Goal: Information Seeking & Learning: Find specific fact

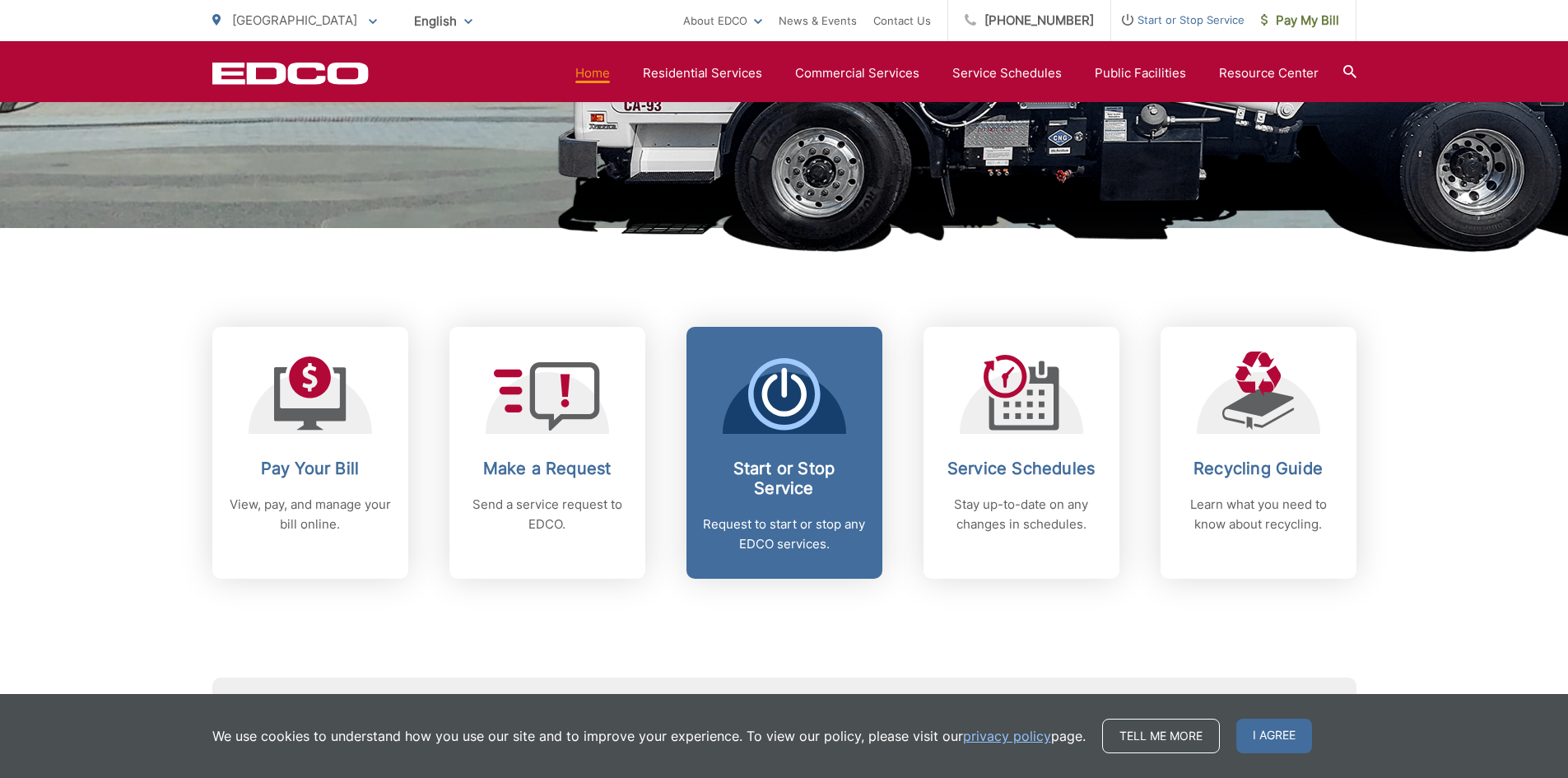
scroll to position [494, 0]
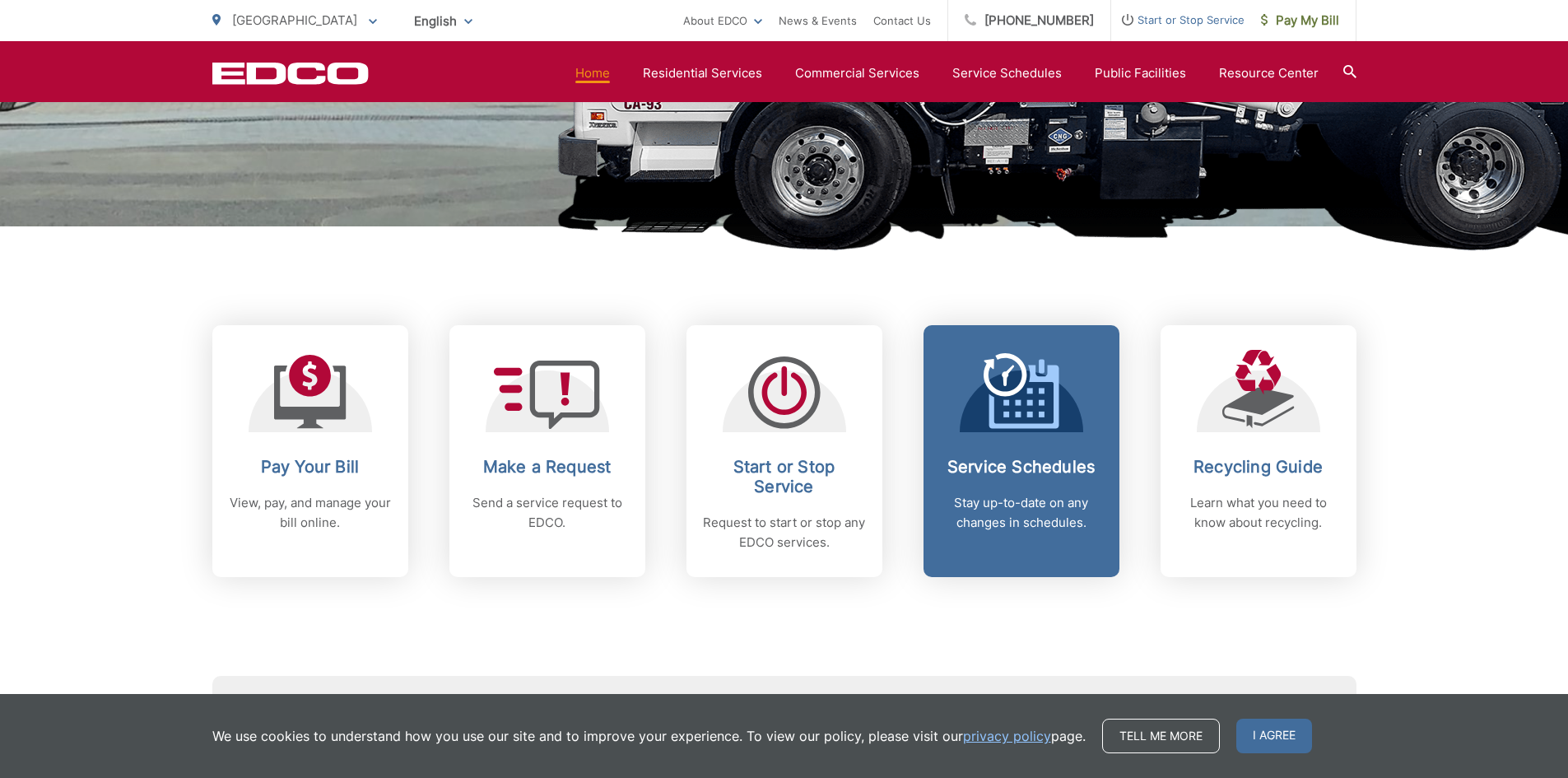
click at [991, 458] on h2 "Service Schedules" at bounding box center [1022, 467] width 163 height 19
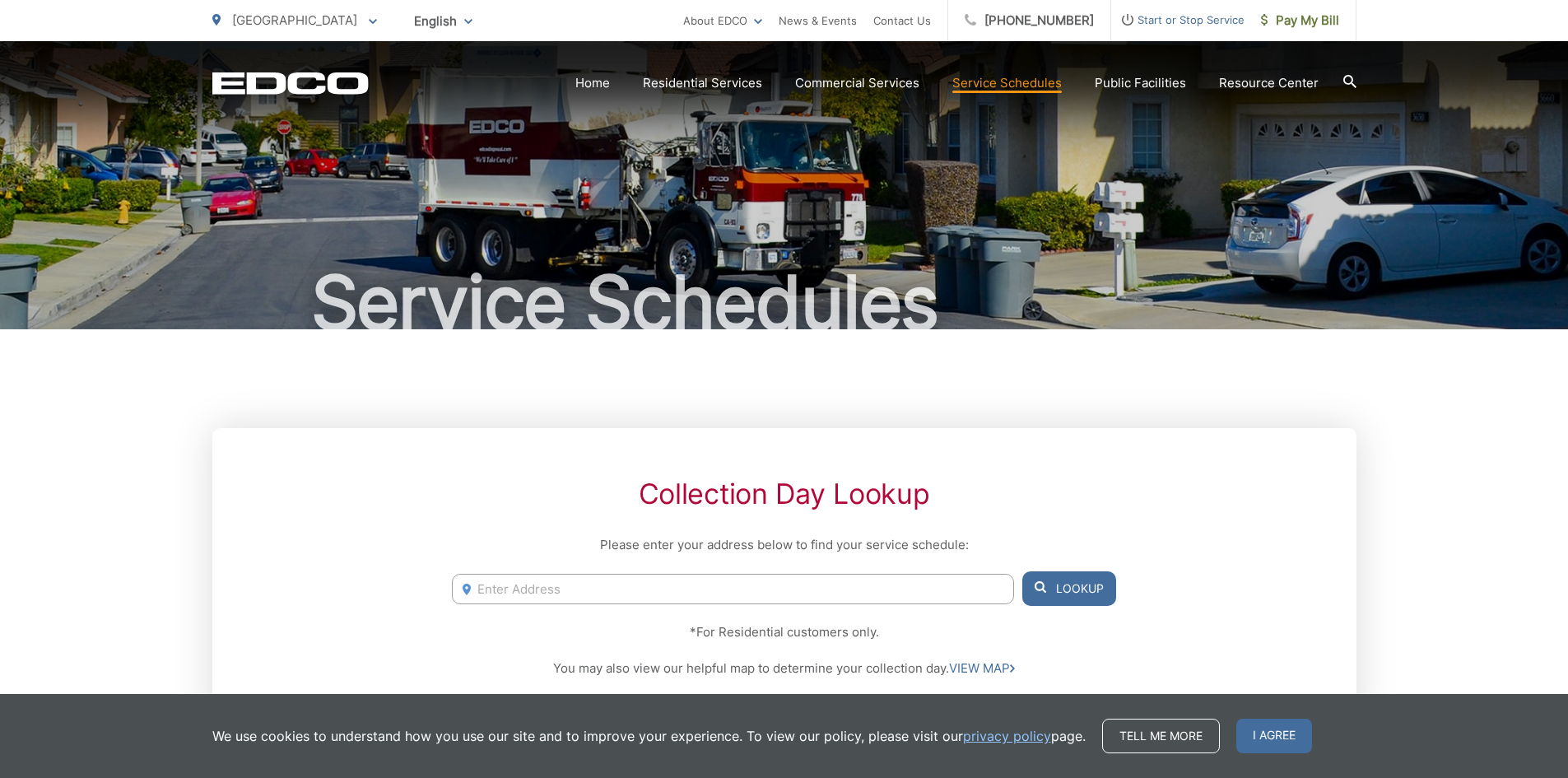
click at [738, 583] on input "Enter Address" at bounding box center [732, 588] width 561 height 30
click at [1058, 584] on button "Lookup" at bounding box center [1070, 588] width 94 height 35
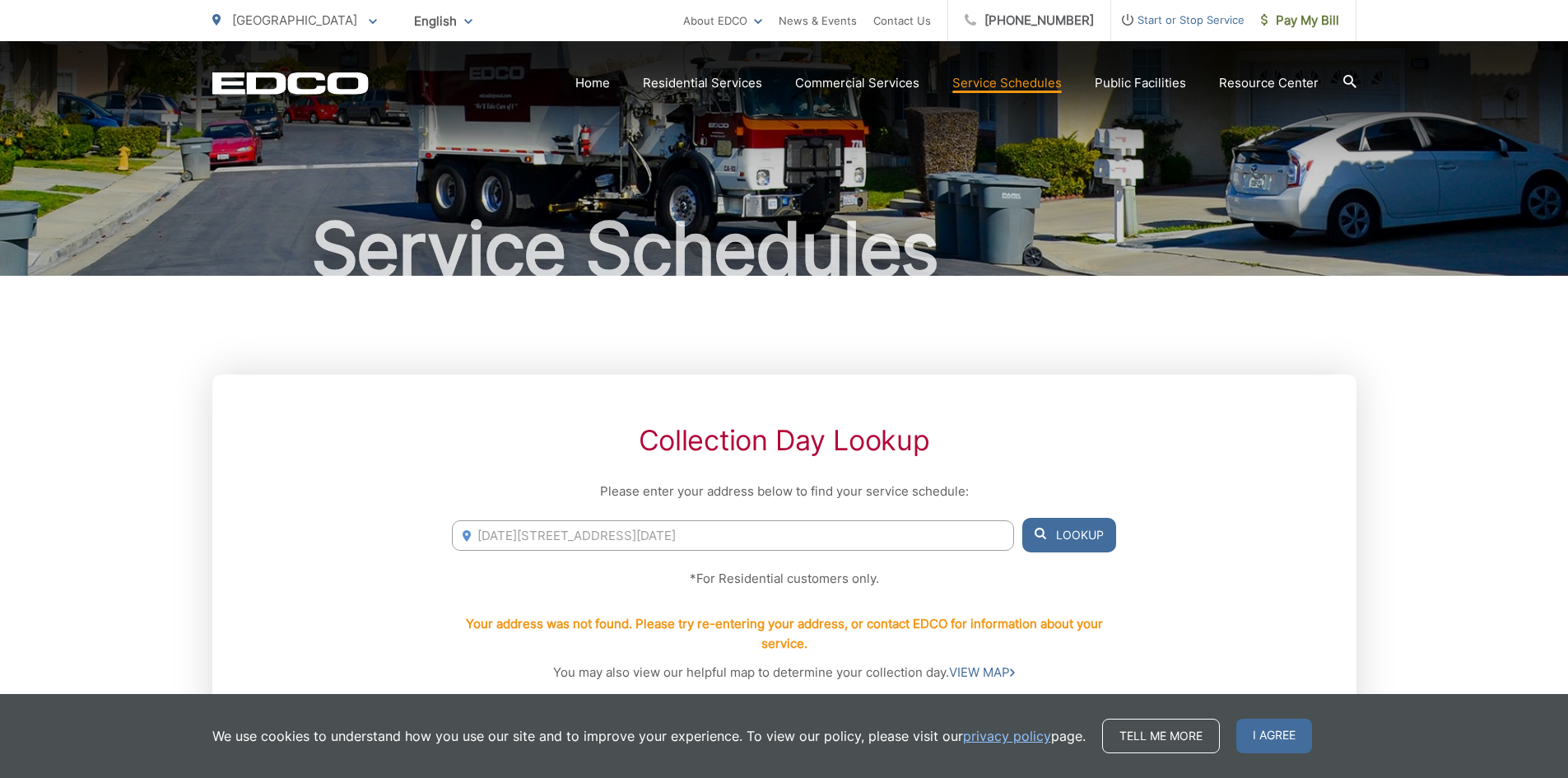
scroll to position [82, 0]
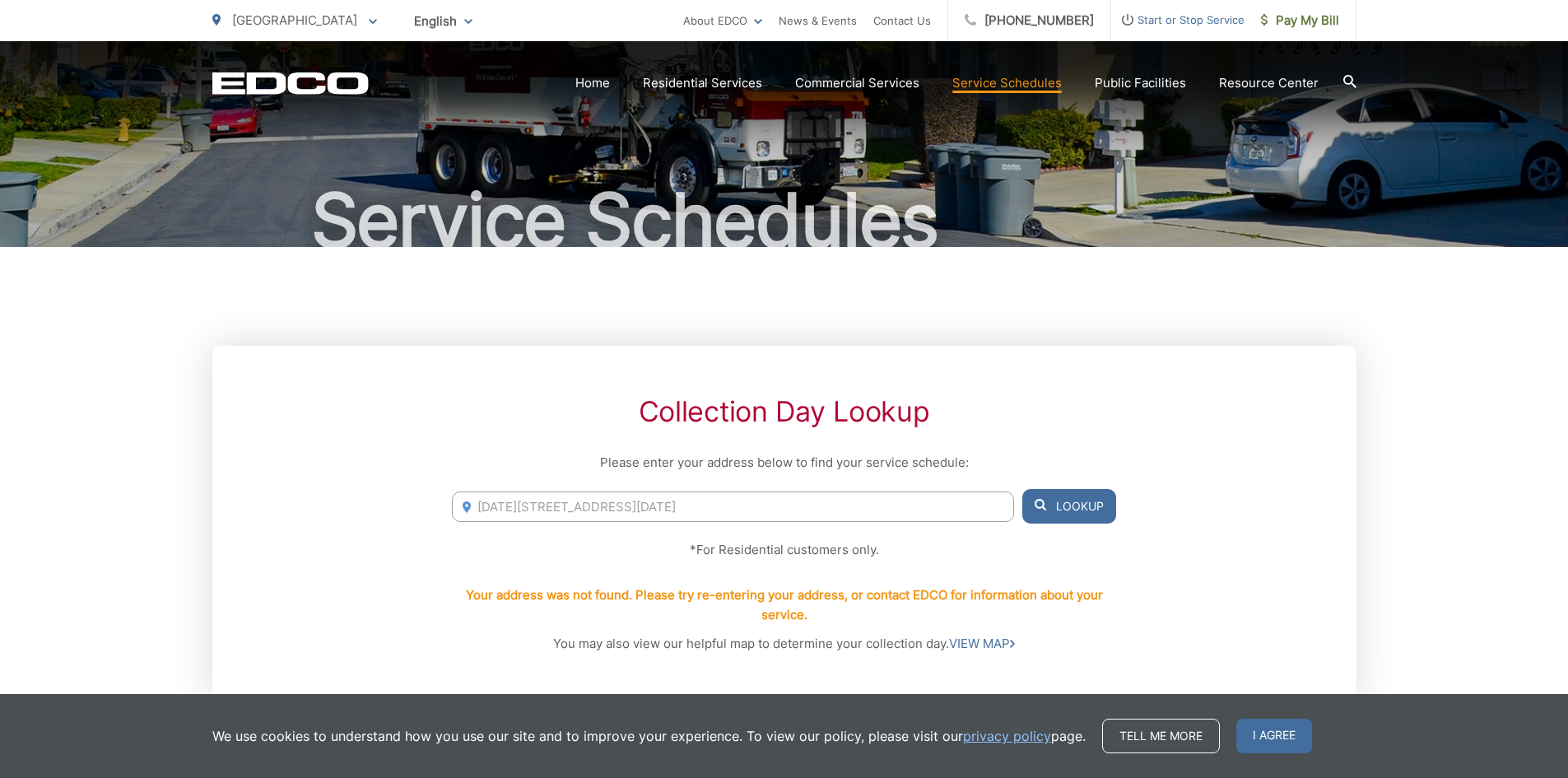
drag, startPoint x: 541, startPoint y: 505, endPoint x: 508, endPoint y: 504, distance: 33.0
click at [508, 504] on input "1153 -1155 emory Street" at bounding box center [732, 507] width 561 height 30
click at [1084, 503] on button "Lookup" at bounding box center [1070, 506] width 94 height 35
click at [502, 519] on input "1153 Emory Street" at bounding box center [732, 507] width 561 height 30
drag, startPoint x: 590, startPoint y: 502, endPoint x: 434, endPoint y: 502, distance: 156.0
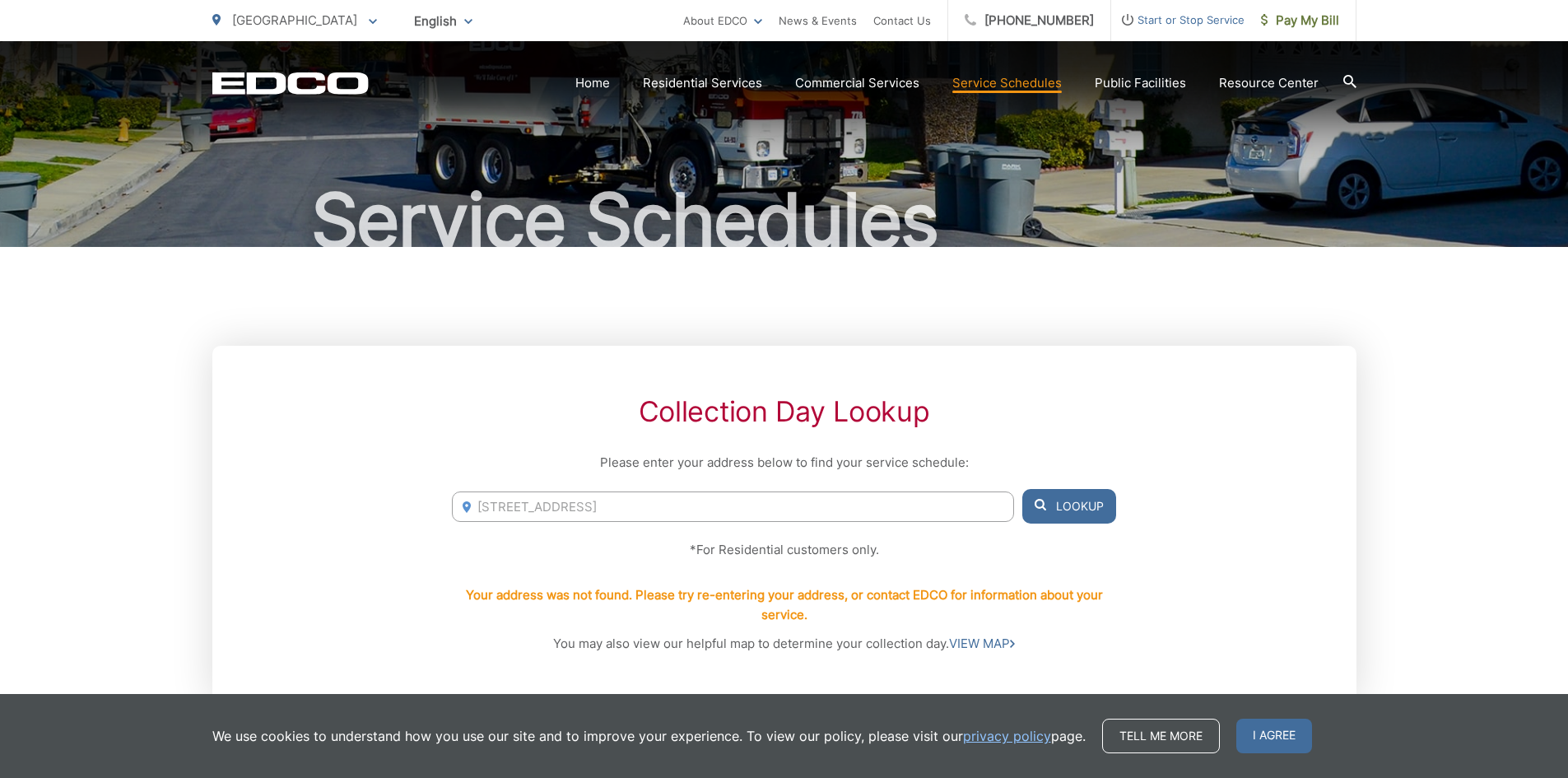
click at [434, 502] on div "Collection Day Lookup Please enter your address below to find your service sche…" at bounding box center [784, 524] width 1144 height 357
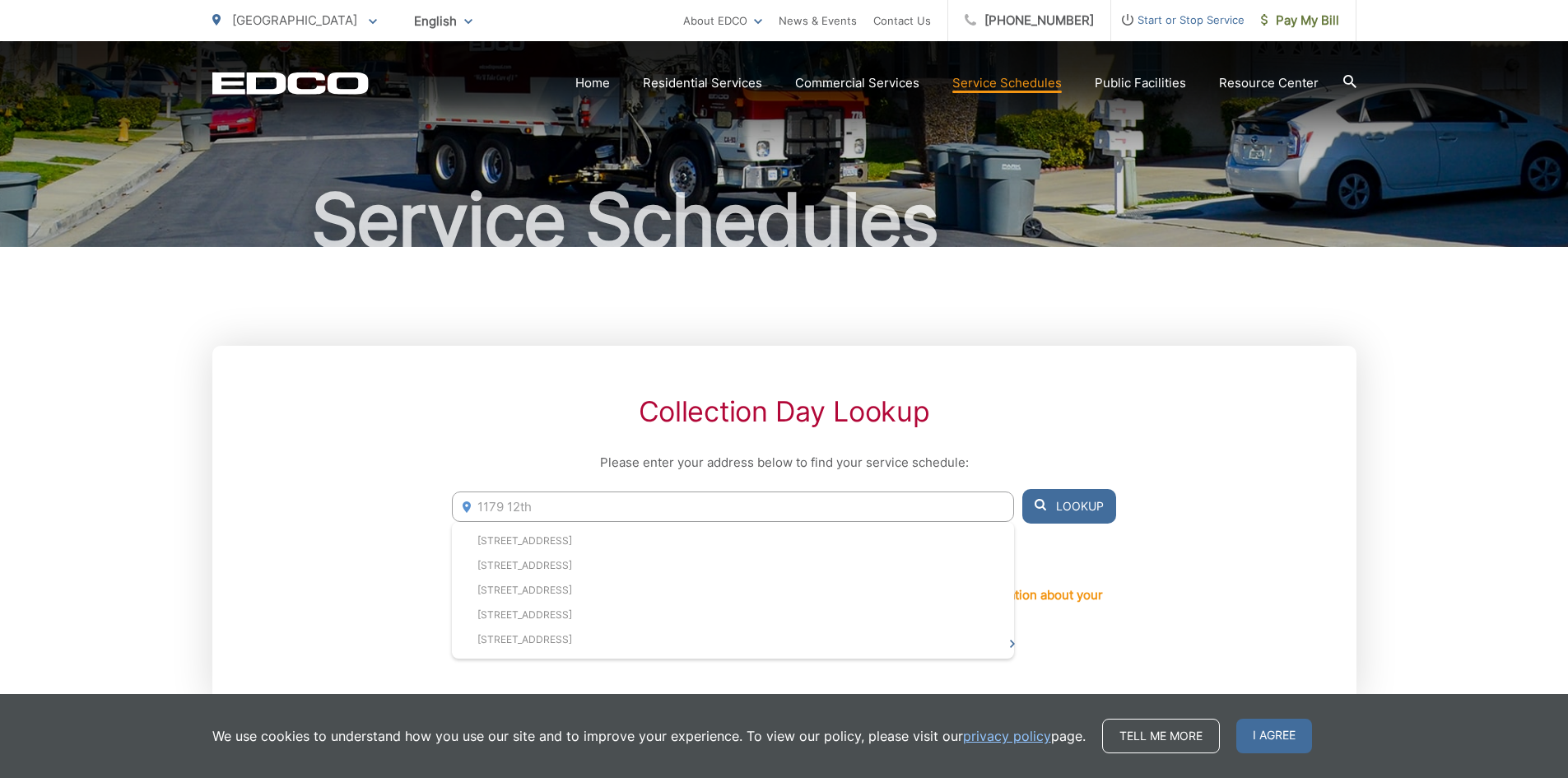
drag, startPoint x: 600, startPoint y: 503, endPoint x: 446, endPoint y: 500, distance: 154.0
click at [446, 500] on div "Collection Day Lookup Please enter your address below to find your service sche…" at bounding box center [784, 524] width 1144 height 357
click at [572, 571] on li "1153 55 Emory St, Imperial Beach, CA, 91932" at bounding box center [732, 565] width 561 height 25
type input "1153 55 Emory St, Imperial Beach, CA, 91932"
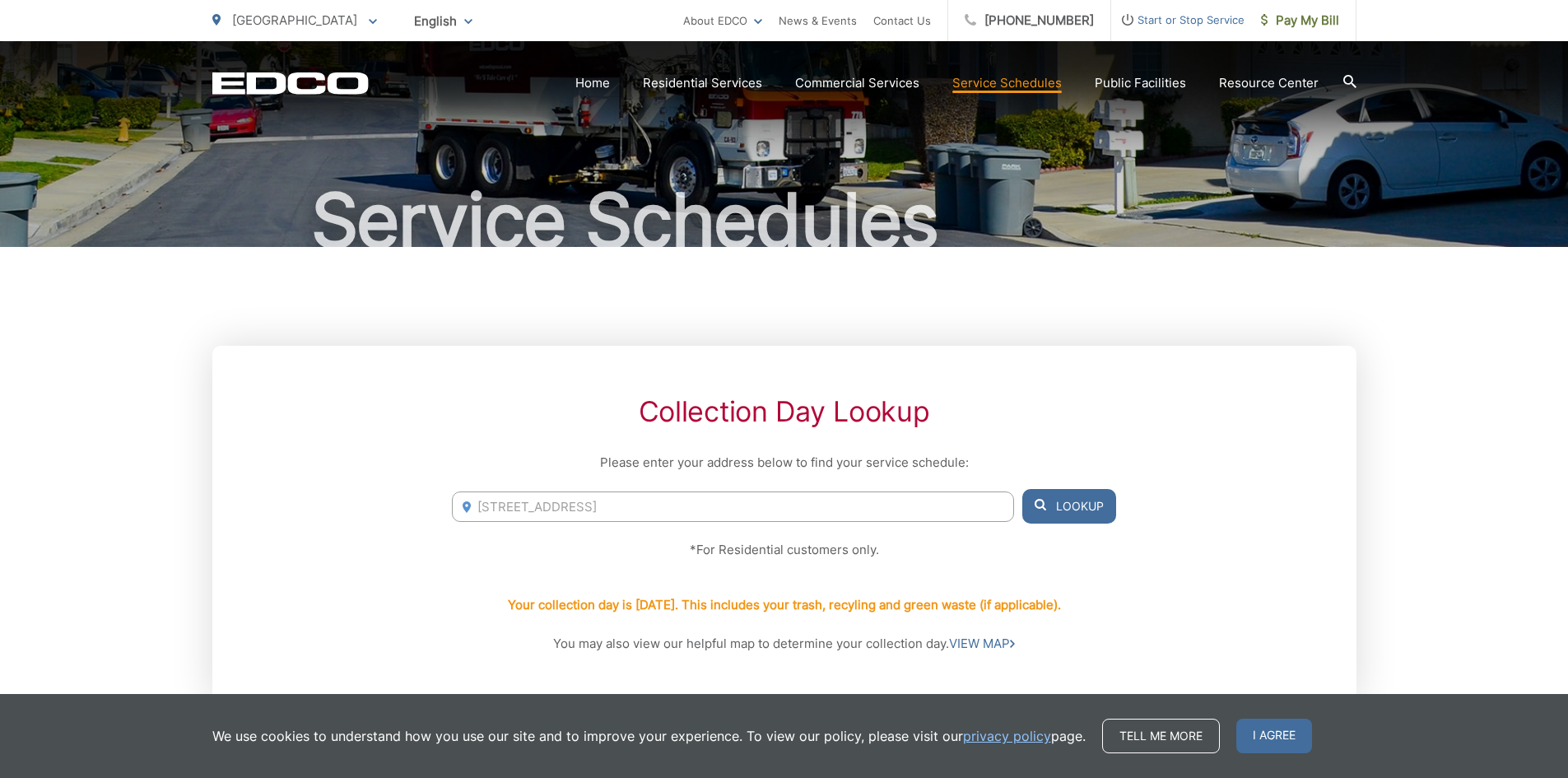
click at [1081, 504] on button "Lookup" at bounding box center [1070, 506] width 94 height 35
drag, startPoint x: 1086, startPoint y: 600, endPoint x: 472, endPoint y: 607, distance: 614.0
click at [472, 607] on div "Your collection day is Wednesday. This includes your trash, recyling and green …" at bounding box center [784, 604] width 664 height 58
copy p "Your collection day is Wednesday. This includes your trash, recyling and green …"
